Goal: Task Accomplishment & Management: Manage account settings

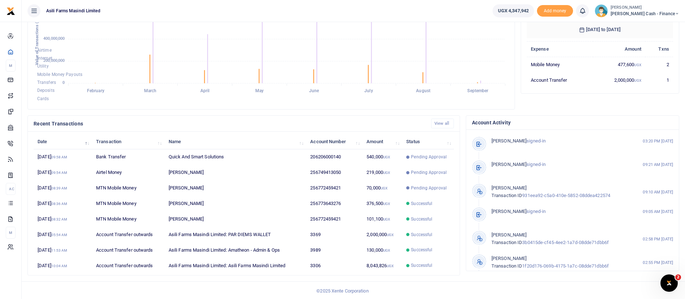
scroll to position [133, 0]
click at [645, 12] on span "Petty Cash - Finance" at bounding box center [644, 13] width 69 height 6
click at [639, 29] on link "Switch accounts" at bounding box center [627, 26] width 57 height 10
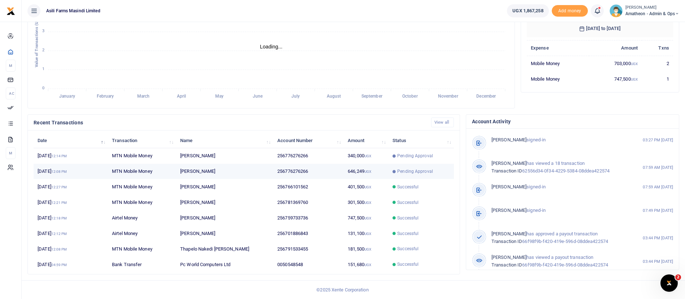
scroll to position [9, 9]
click at [404, 170] on span "Pending Approval" at bounding box center [415, 171] width 36 height 6
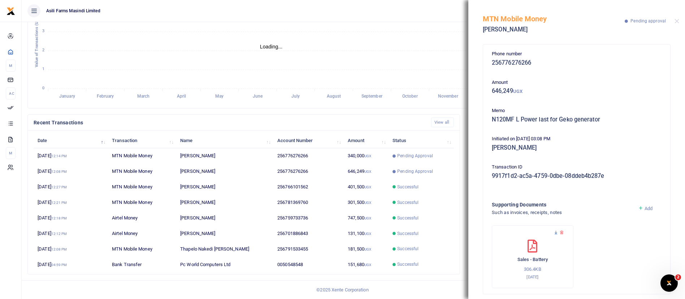
click at [555, 233] on icon at bounding box center [555, 232] width 5 height 5
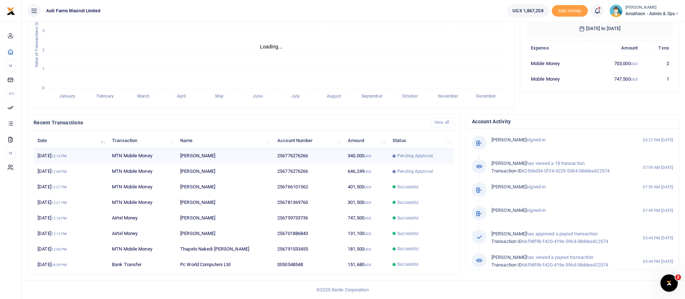
click at [420, 154] on span "Pending Approval" at bounding box center [415, 155] width 36 height 6
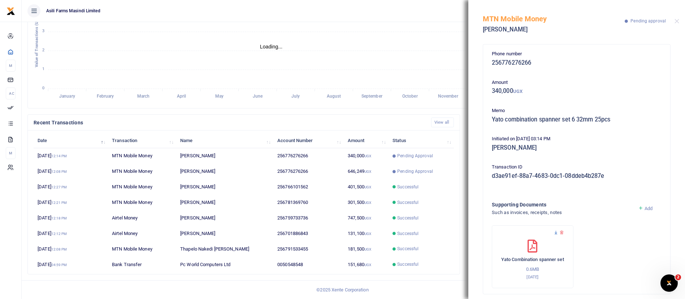
click at [557, 232] on icon at bounding box center [555, 232] width 5 height 5
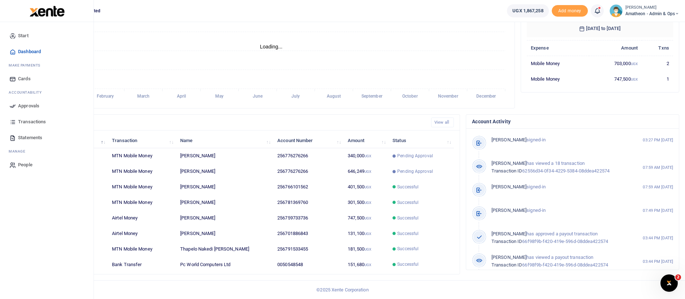
click at [27, 104] on span "Approvals" at bounding box center [28, 105] width 21 height 7
click at [15, 104] on icon at bounding box center [12, 106] width 6 height 6
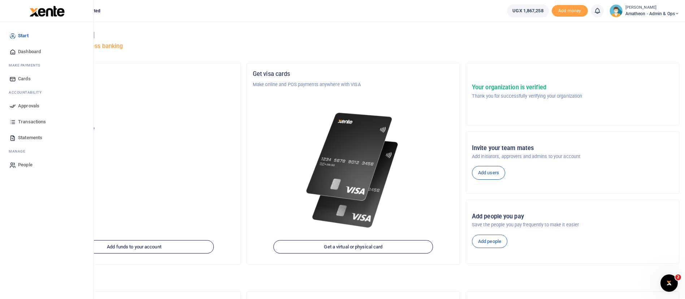
click at [21, 103] on span "Approvals" at bounding box center [28, 105] width 21 height 7
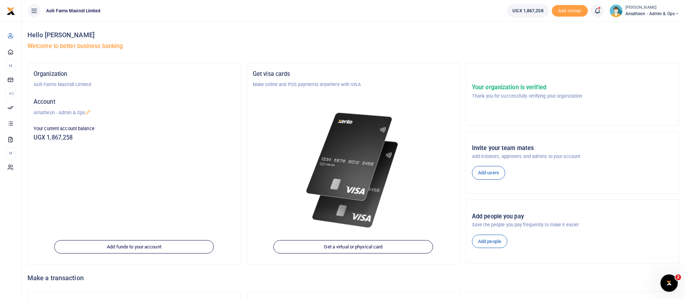
scroll to position [58, 0]
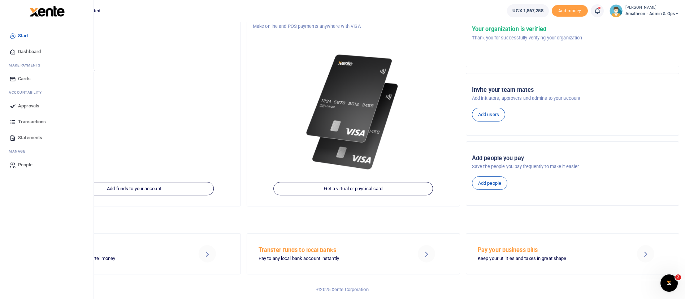
click at [23, 107] on span "Approvals" at bounding box center [28, 105] width 21 height 7
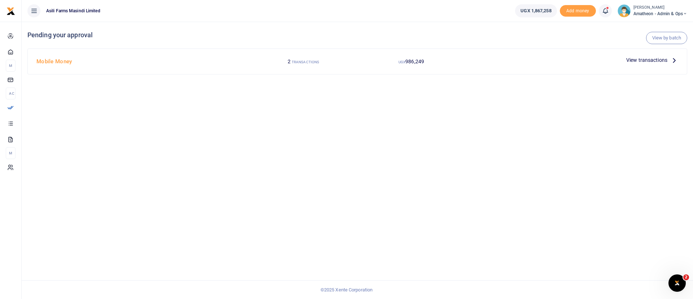
click at [652, 59] on span "View transactions" at bounding box center [646, 60] width 41 height 8
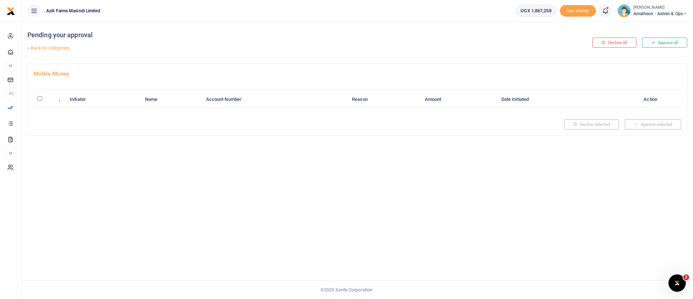
click at [42, 98] on input "\a \a : activate to sort column descending" at bounding box center [40, 98] width 5 height 5
checkbox input "true"
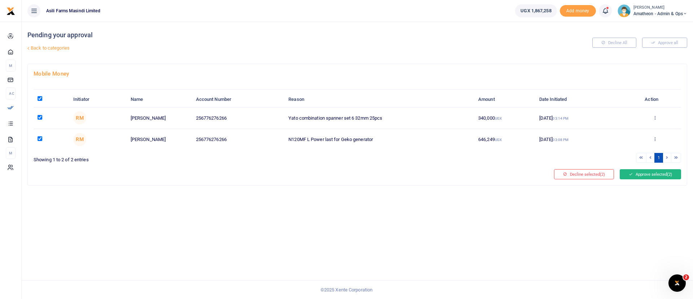
click at [666, 176] on button "Approve selected (2)" at bounding box center [650, 174] width 61 height 10
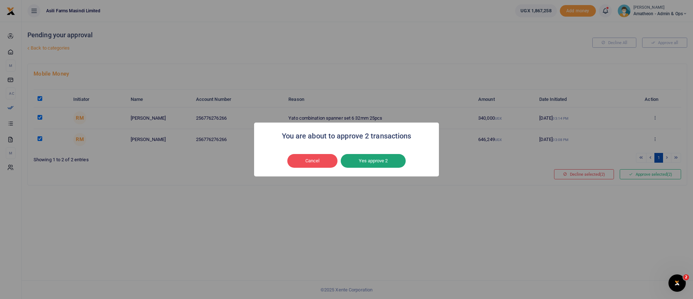
click at [373, 164] on button "Yes approve 2" at bounding box center [373, 161] width 65 height 14
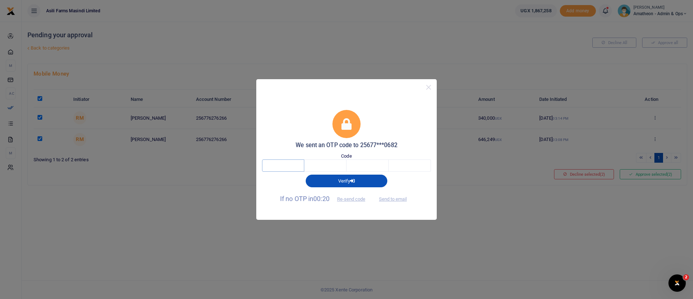
click at [299, 164] on input "text" at bounding box center [283, 165] width 42 height 12
type input "4"
type input "6"
type input "2"
